Goal: Information Seeking & Learning: Find specific fact

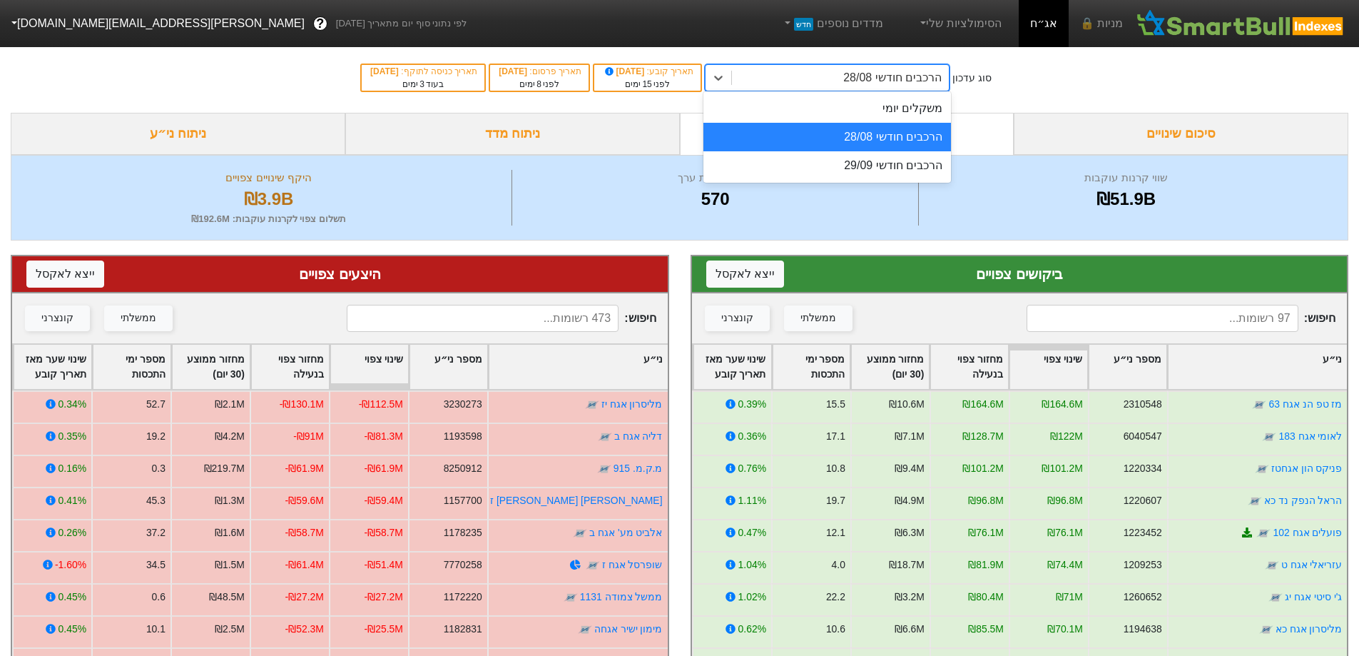
click at [851, 76] on div "הרכבים חודשי 28/08" at bounding box center [840, 78] width 217 height 26
click at [943, 120] on div "משקלים יומי" at bounding box center [828, 108] width 248 height 29
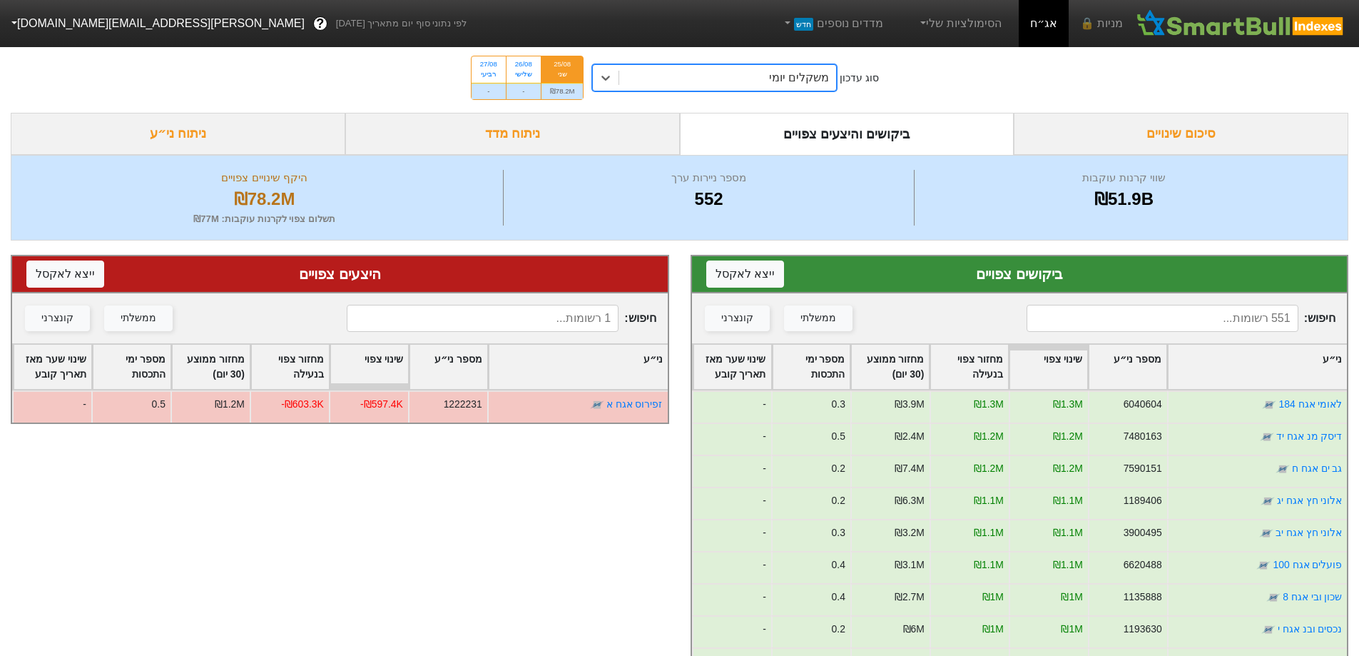
click at [1189, 308] on input at bounding box center [1163, 318] width 272 height 27
type input "א"
type input "ב"
click at [755, 84] on div "משקלים יומי" at bounding box center [727, 78] width 217 height 26
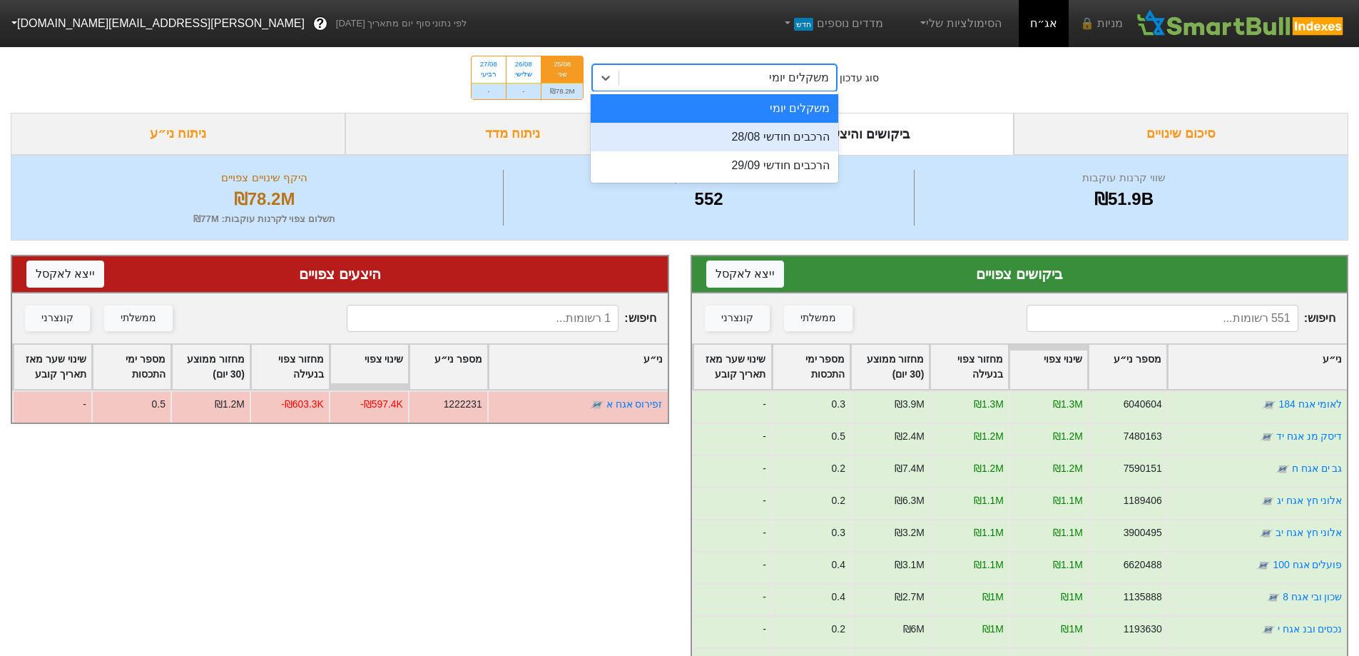
click at [813, 123] on div "הרכבים חודשי 28/08" at bounding box center [715, 137] width 248 height 29
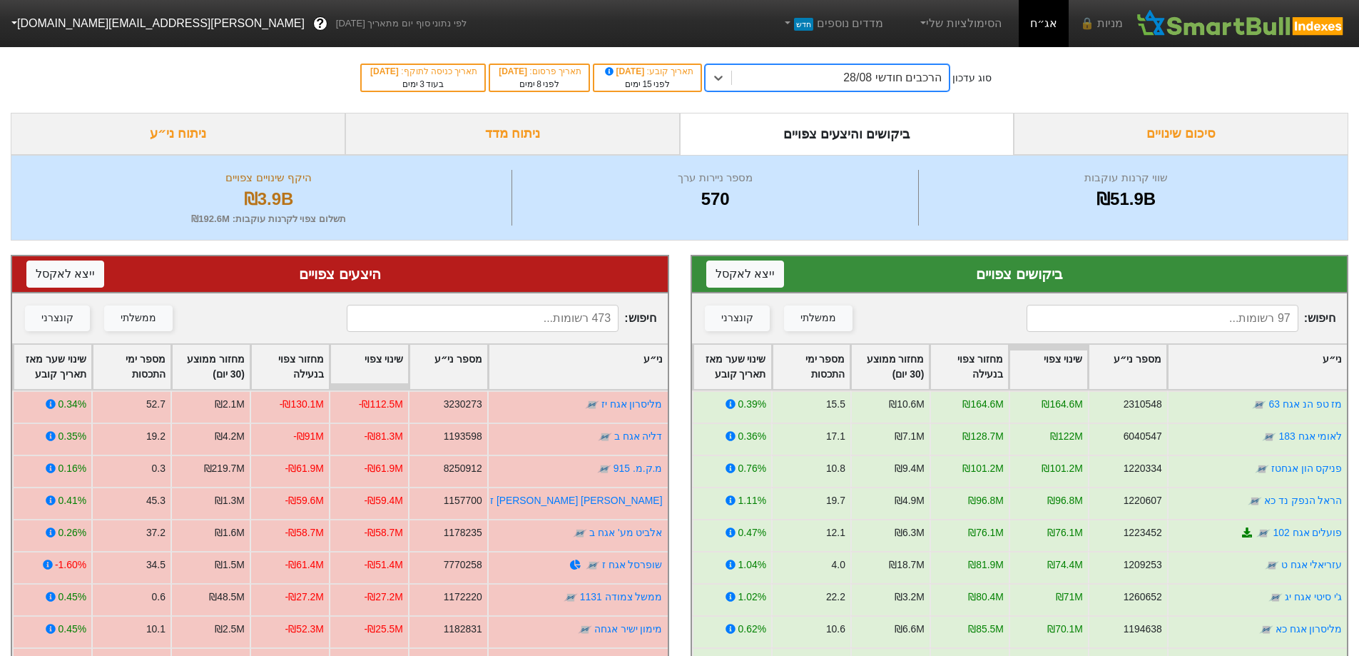
click at [524, 318] on input at bounding box center [483, 318] width 272 height 27
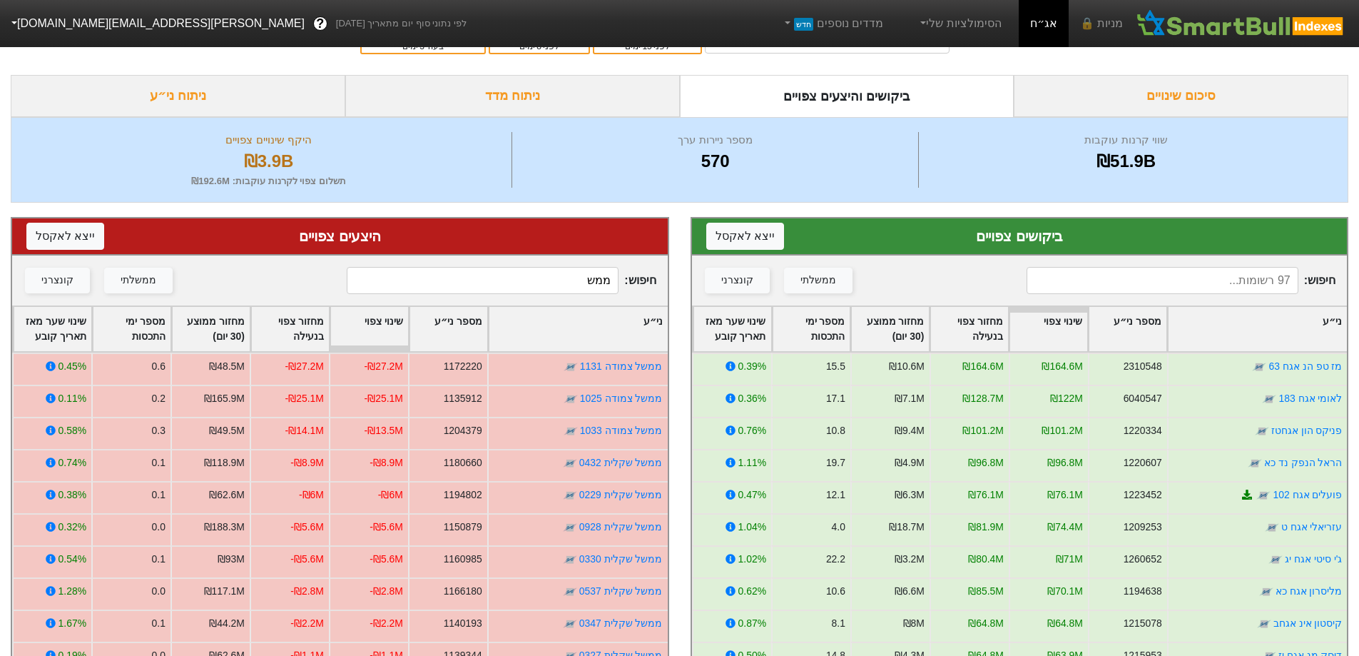
scroll to position [71, 0]
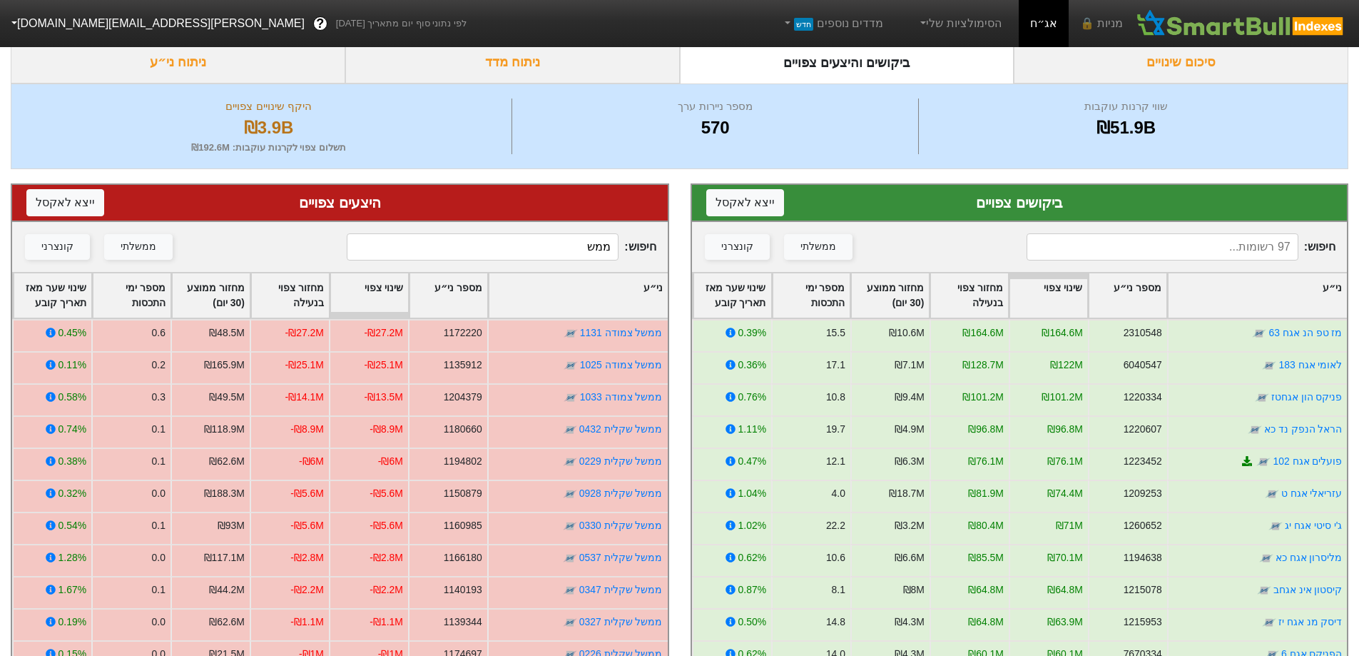
drag, startPoint x: 604, startPoint y: 244, endPoint x: 644, endPoint y: 238, distance: 40.4
click at [644, 238] on span "חיפוש : ממש" at bounding box center [501, 246] width 309 height 27
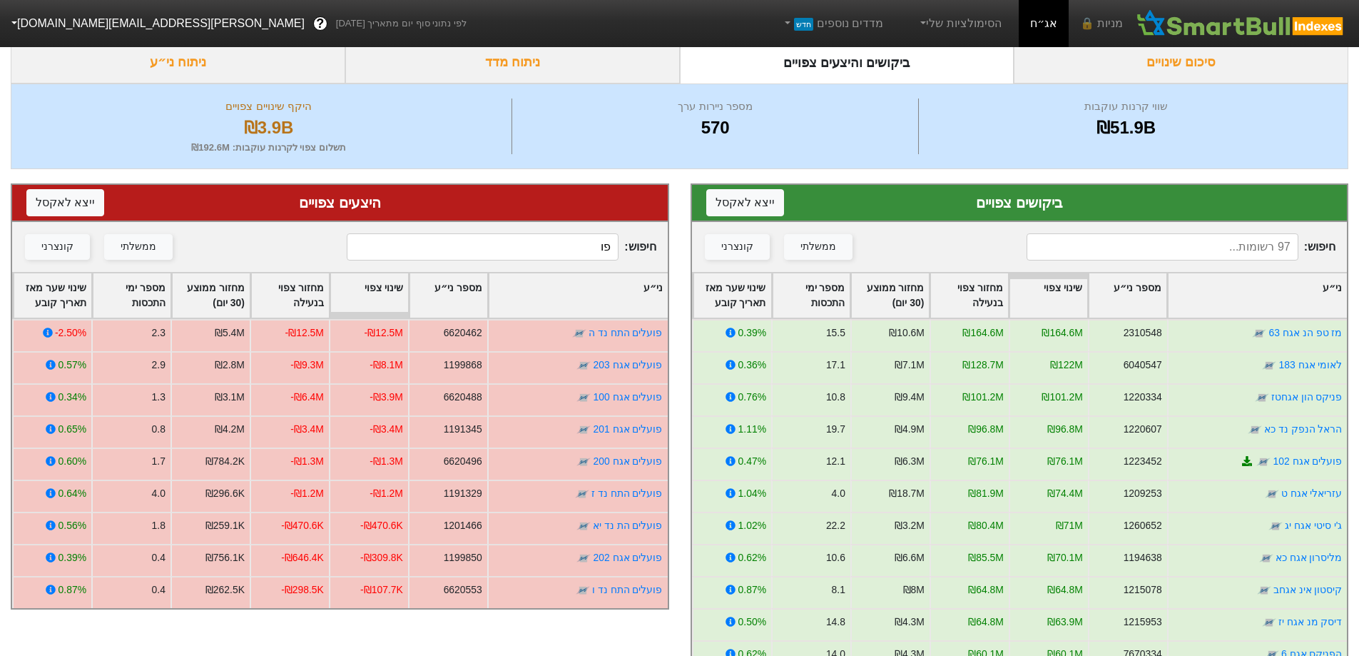
type input "פ"
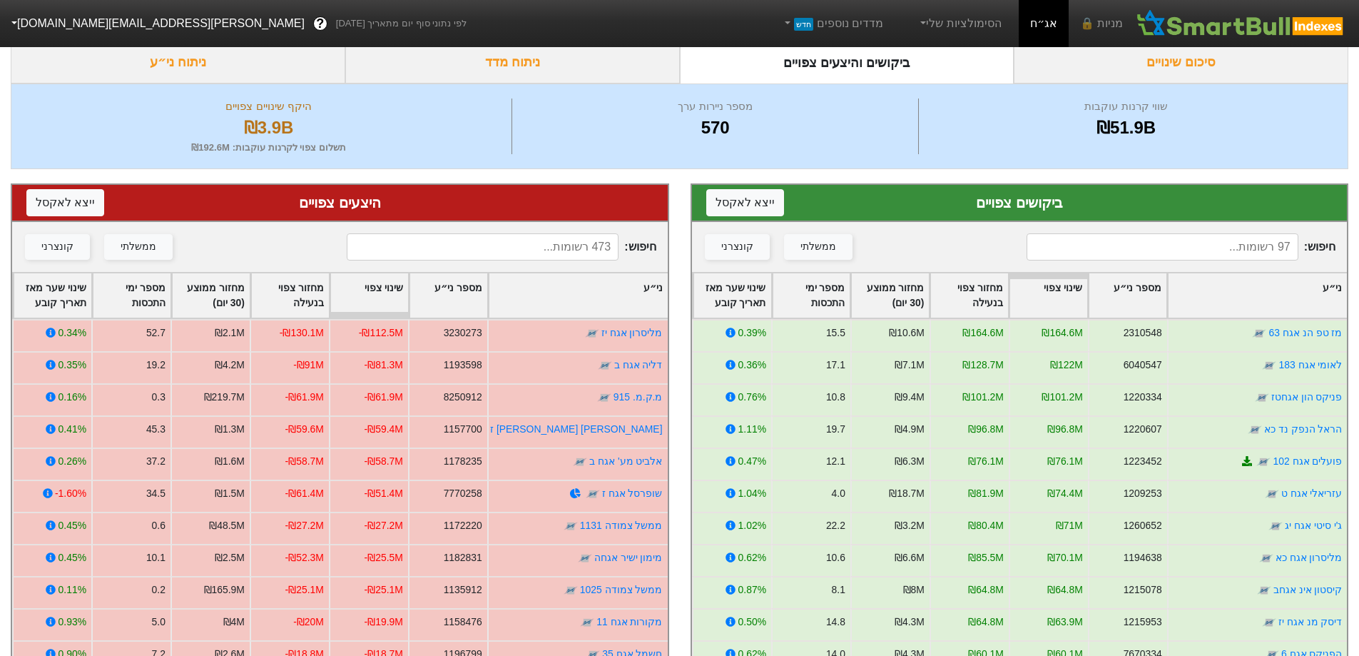
click at [674, 183] on div "היצעים צפויים ייצא ל אקסל חיפוש : ממשלתי קונצרני ני״ע מספר ני״ע שינוי צפוי מחזו…" at bounding box center [340, 501] width 680 height 665
